Goal: Information Seeking & Learning: Learn about a topic

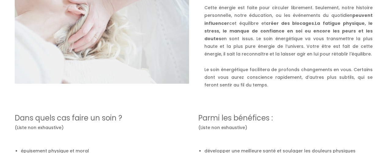
scroll to position [397, 0]
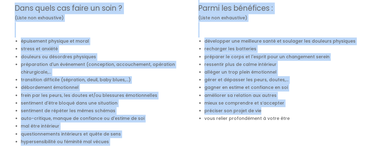
drag, startPoint x: 42, startPoint y: 6, endPoint x: 288, endPoint y: 117, distance: 270.3
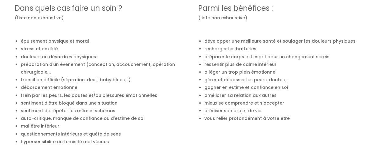
click at [308, 118] on li "vous relier profondément à votre être" at bounding box center [288, 118] width 168 height 8
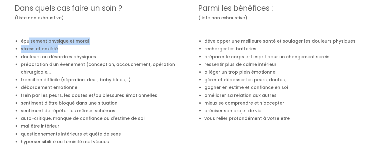
drag, startPoint x: 29, startPoint y: 39, endPoint x: 223, endPoint y: 56, distance: 194.5
click at [201, 51] on div "Dans quels cas faire un soin ? (Liste non exhaustive) épuisement physique et mo…" at bounding box center [193, 70] width 367 height 150
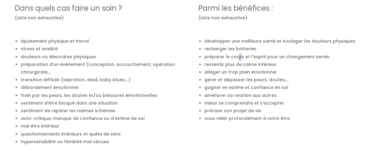
click at [235, 56] on li "préparer le corps et l'esprit pour un changement serein" at bounding box center [288, 57] width 168 height 8
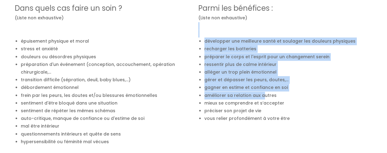
drag, startPoint x: 248, startPoint y: 70, endPoint x: 272, endPoint y: 108, distance: 44.9
click at [270, 105] on div "Parmi les bénéfices : (Liste non exhaustive) développer une meilleure santé et …" at bounding box center [284, 58] width 183 height 127
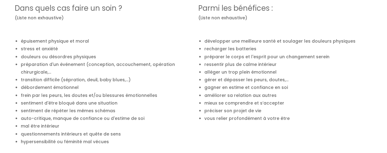
click at [320, 118] on li "vous relier profondément à votre être" at bounding box center [288, 118] width 168 height 8
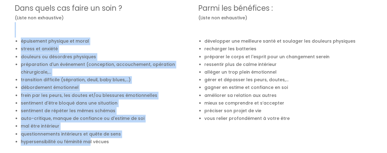
drag, startPoint x: 56, startPoint y: 36, endPoint x: 89, endPoint y: 140, distance: 108.6
click at [89, 140] on div "Dans quels cas faire un soin ? (Liste non exhaustive) épuisement physique et mo…" at bounding box center [101, 70] width 183 height 150
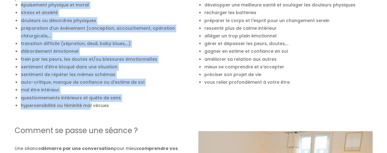
scroll to position [428, 0]
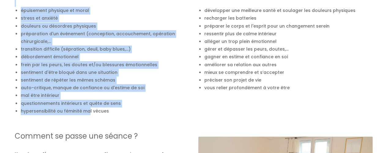
click at [77, 59] on li "débordement émotionnel" at bounding box center [105, 57] width 168 height 8
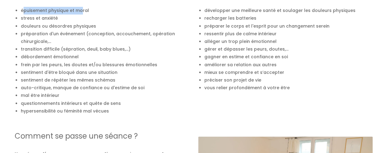
drag, startPoint x: 25, startPoint y: 7, endPoint x: 116, endPoint y: 15, distance: 91.4
click at [116, 15] on ul "épuisement physique et moral stress et anxiété douleurs ou désordres physiques …" at bounding box center [102, 61] width 174 height 108
click at [21, 22] on li "douleurs ou désordres physiques" at bounding box center [105, 26] width 168 height 8
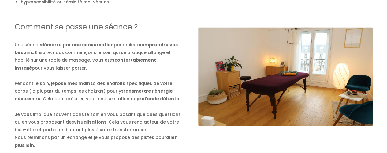
scroll to position [550, 0]
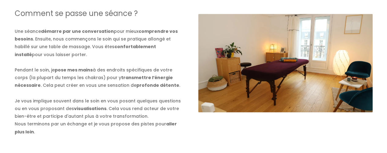
drag, startPoint x: 20, startPoint y: 31, endPoint x: 157, endPoint y: 41, distance: 136.9
click at [30, 31] on div "Comment se passe une séance ? Une séance démarre par une conversation pour mieu…" at bounding box center [99, 63] width 168 height 143
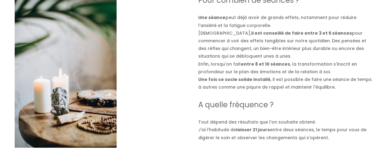
scroll to position [703, 0]
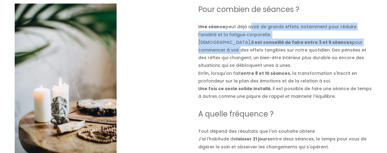
drag, startPoint x: 352, startPoint y: 36, endPoint x: 383, endPoint y: 46, distance: 32.5
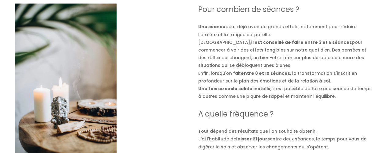
click at [355, 110] on h3 "A quelle fréquence ?" at bounding box center [285, 114] width 174 height 12
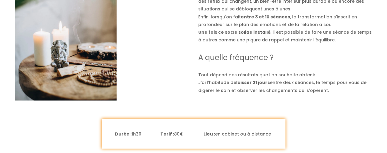
scroll to position [825, 0]
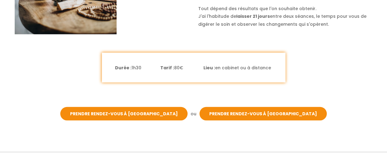
drag, startPoint x: 112, startPoint y: 64, endPoint x: 306, endPoint y: 78, distance: 193.7
click at [264, 74] on div "Durée : 1h30 Tarif : 80€ Lieu : en cabinet ou à distance" at bounding box center [193, 68] width 183 height 30
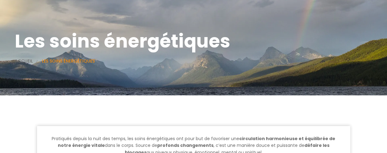
scroll to position [0, 0]
